Goal: Task Accomplishment & Management: Manage account settings

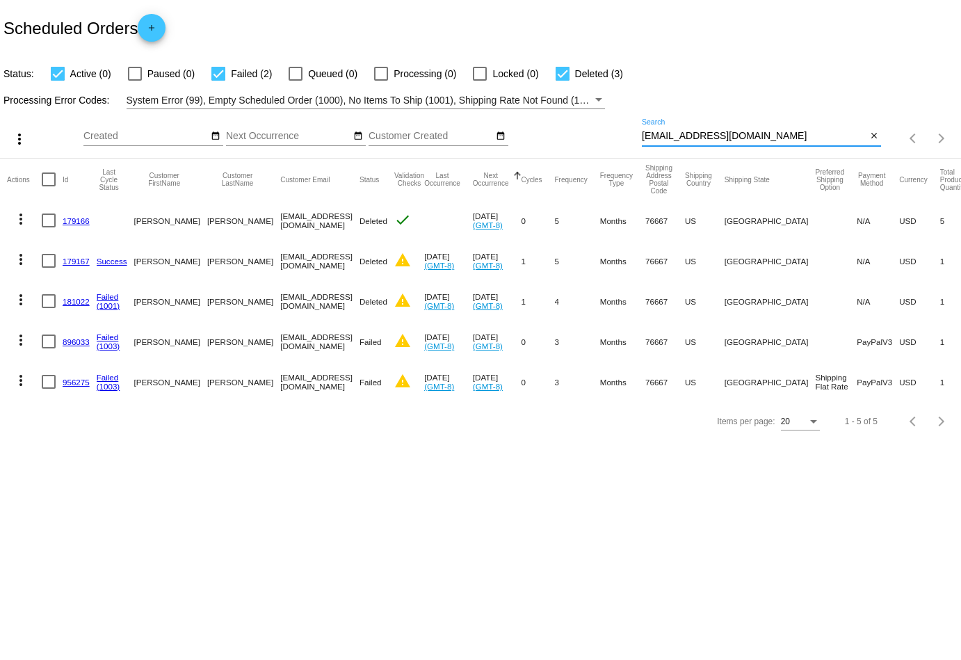
click at [579, 128] on div "more_vert Aug Jan Feb Mar [DATE]" at bounding box center [480, 133] width 961 height 49
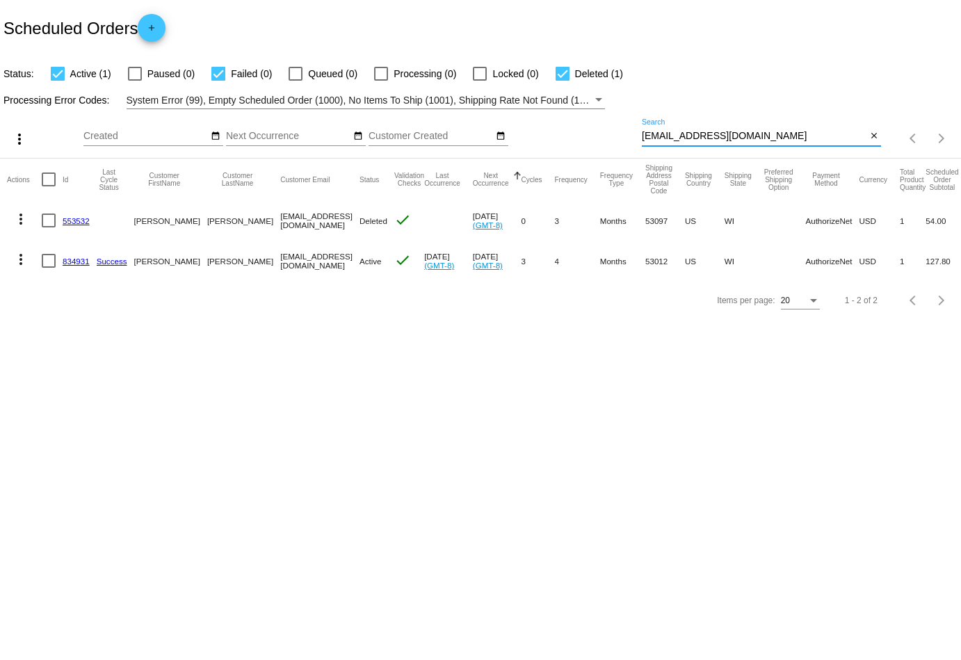
type input "[EMAIL_ADDRESS][DOMAIN_NAME]"
click at [561, 80] on div at bounding box center [563, 74] width 14 height 14
click at [562, 81] on input "Deleted (1)" at bounding box center [562, 81] width 1 height 1
checkbox input "false"
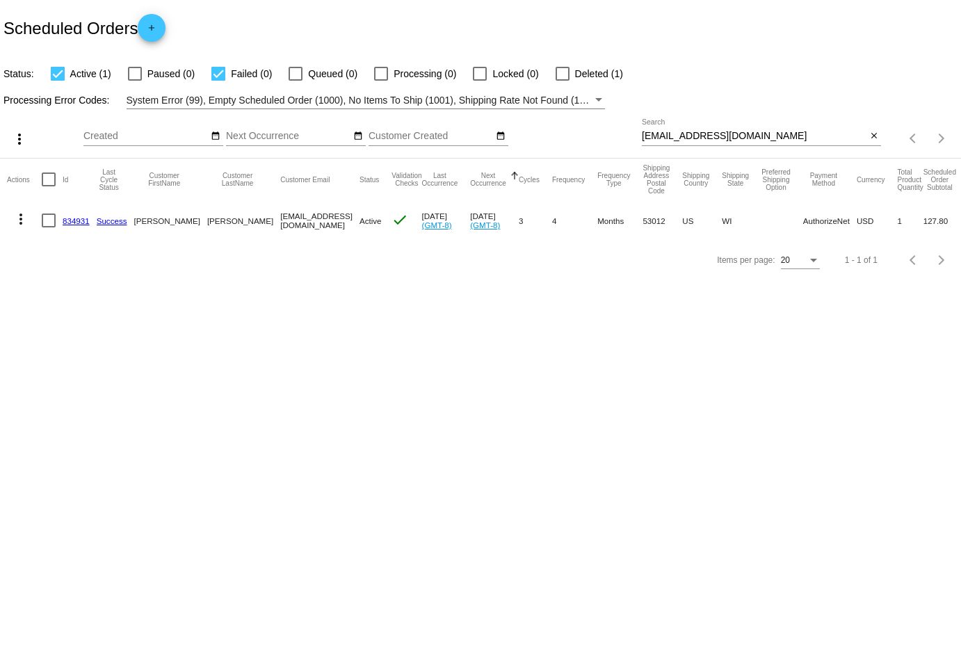
click at [18, 218] on mat-icon "more_vert" at bounding box center [21, 219] width 17 height 17
click at [71, 350] on span "View / Edit" at bounding box center [72, 351] width 46 height 11
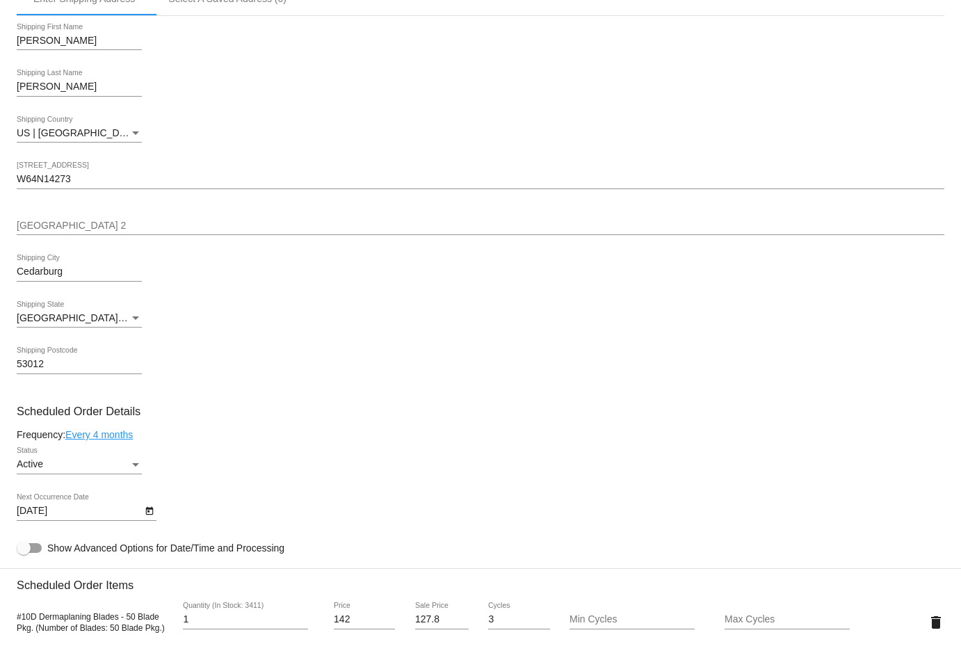
scroll to position [399, 0]
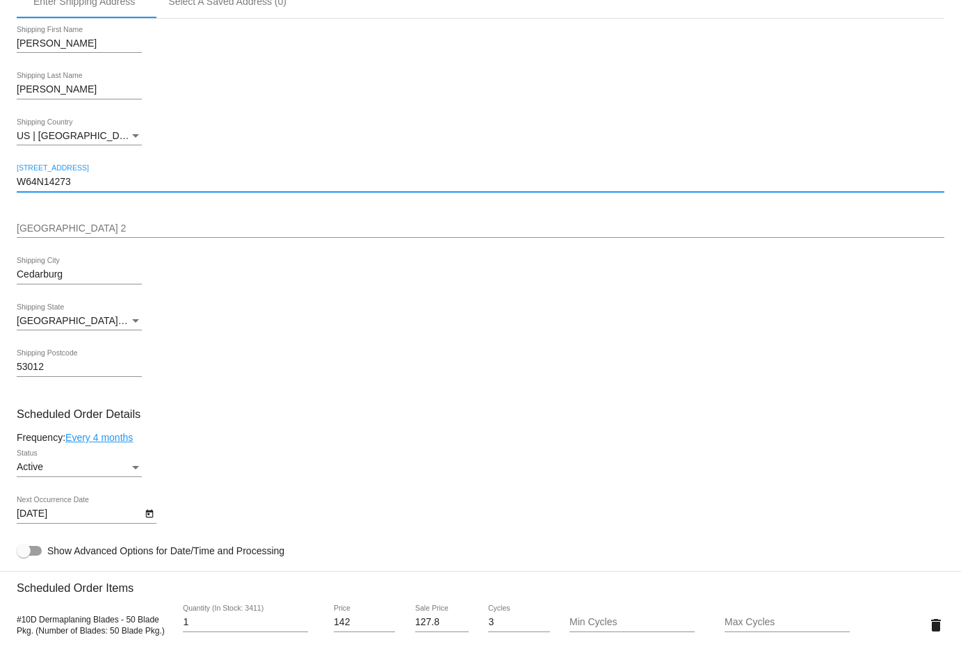
click at [167, 177] on input "W64N14273" at bounding box center [481, 182] width 928 height 11
click at [167, 176] on mat-card "Customer 369597: [PERSON_NAME] [EMAIL_ADDRESS][DOMAIN_NAME] Customer Shipping E…" at bounding box center [480, 591] width 961 height 1391
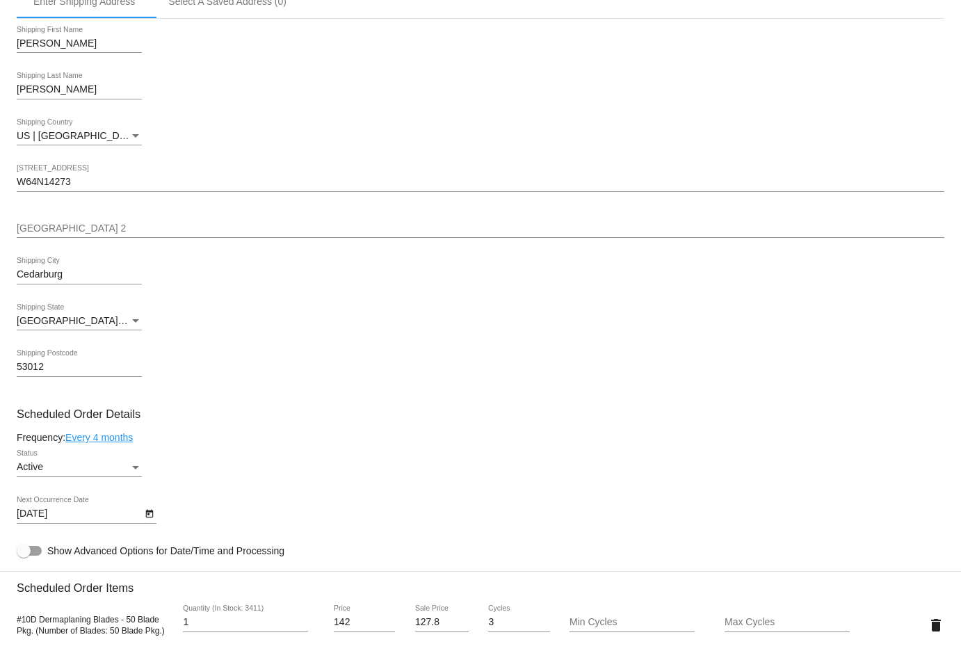
click at [143, 182] on input "W64N14273" at bounding box center [481, 182] width 928 height 11
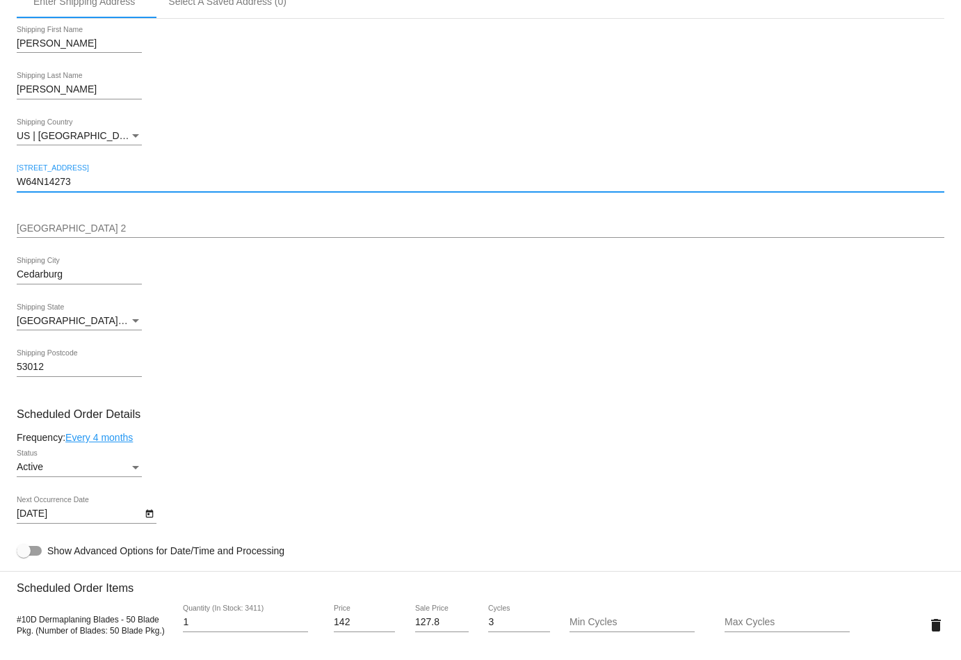
click at [143, 182] on input "W64N14273" at bounding box center [481, 182] width 928 height 11
click at [143, 180] on input "W64N14273" at bounding box center [481, 182] width 928 height 11
drag, startPoint x: 74, startPoint y: 183, endPoint x: -10, endPoint y: 182, distance: 83.5
click at [0, 182] on html "arrow_back Scheduled Order #834931 Active more_vert Last Processing Cycle ID: 8…" at bounding box center [480, 330] width 961 height 660
paste input "est [STREET_ADDRESS]"
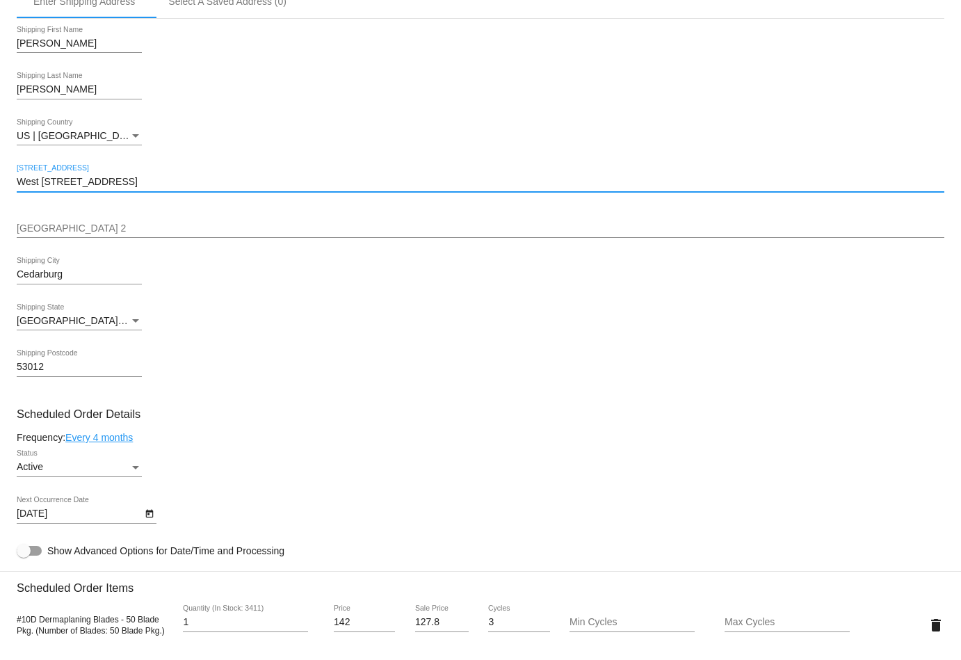
paste input "[US_STATE][STREET_ADDRESS]"
drag, startPoint x: 255, startPoint y: 179, endPoint x: 112, endPoint y: 176, distance: 142.7
click at [112, 176] on div "West 64 North [STREET_ADDRESS][US_STATE]" at bounding box center [481, 178] width 928 height 27
click at [118, 181] on input "West [GEOGRAPHIC_DATA][STREET_ADDRESS][US_STATE]" at bounding box center [481, 182] width 928 height 11
drag, startPoint x: 114, startPoint y: 182, endPoint x: 252, endPoint y: 182, distance: 137.7
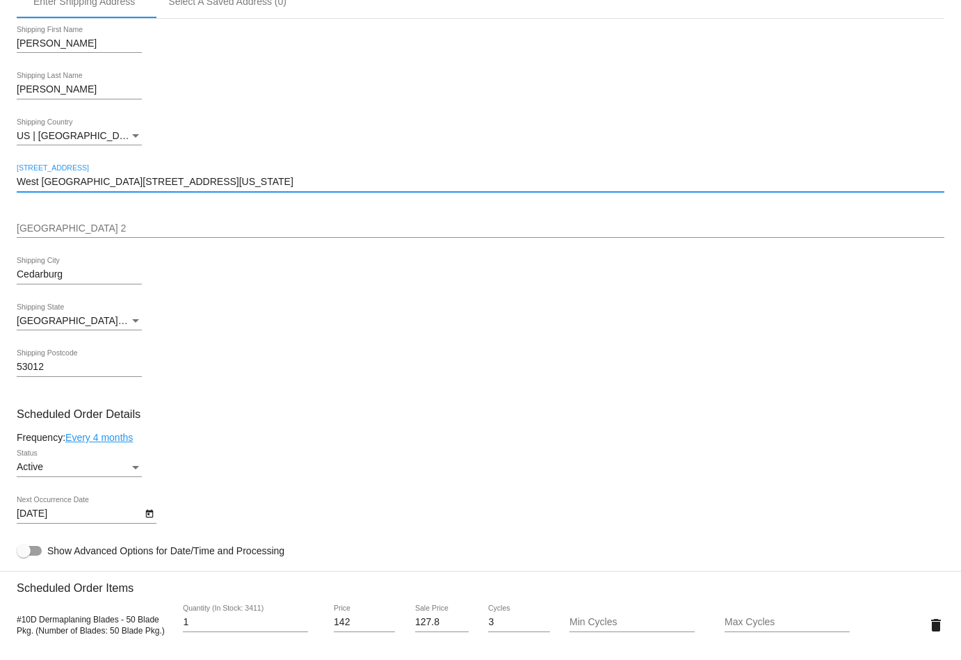
click at [252, 182] on input "West [GEOGRAPHIC_DATA][STREET_ADDRESS][US_STATE]" at bounding box center [481, 182] width 928 height 11
type input "West [STREET_ADDRESS]"
click at [165, 225] on mat-card "Customer 369597: [PERSON_NAME] [EMAIL_ADDRESS][DOMAIN_NAME] Customer Shipping E…" at bounding box center [480, 591] width 961 height 1391
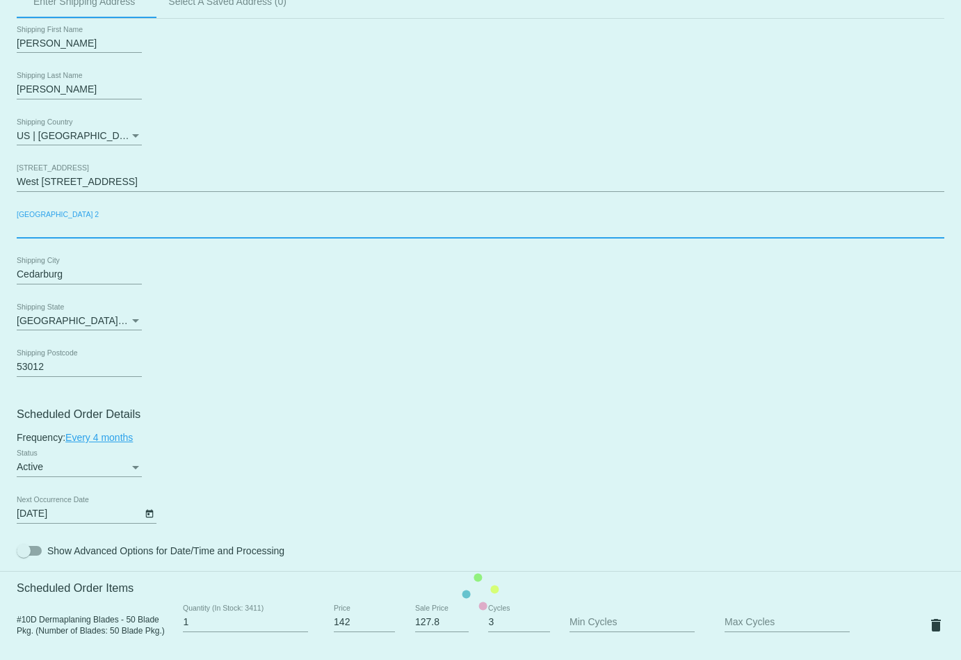
paste input "[US_STATE][STREET_ADDRESS]"
type input "[US_STATE][STREET_ADDRESS]"
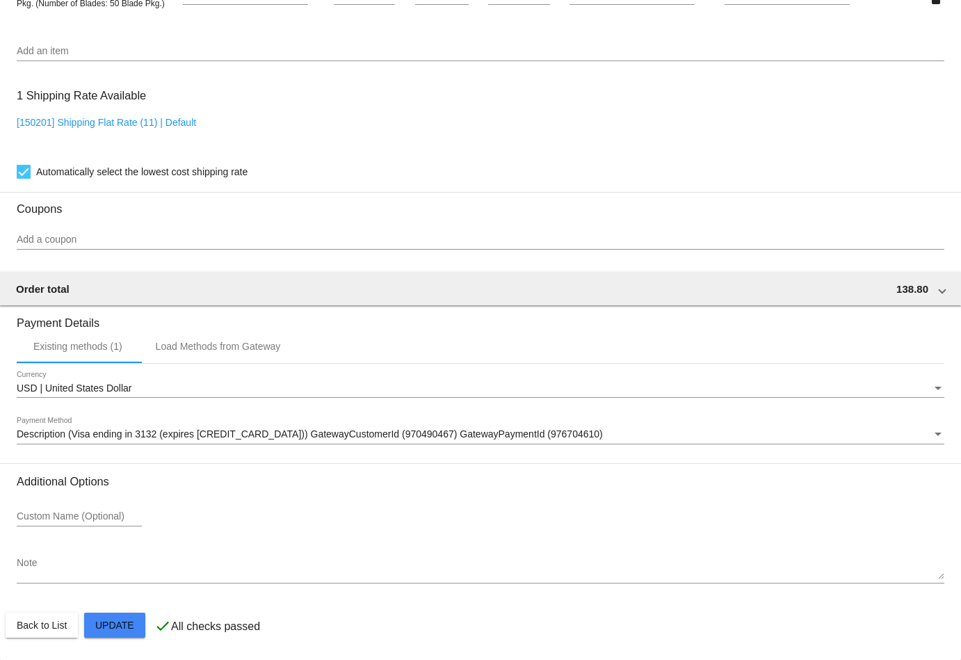
scroll to position [1028, 0]
